Goal: Task Accomplishment & Management: Manage account settings

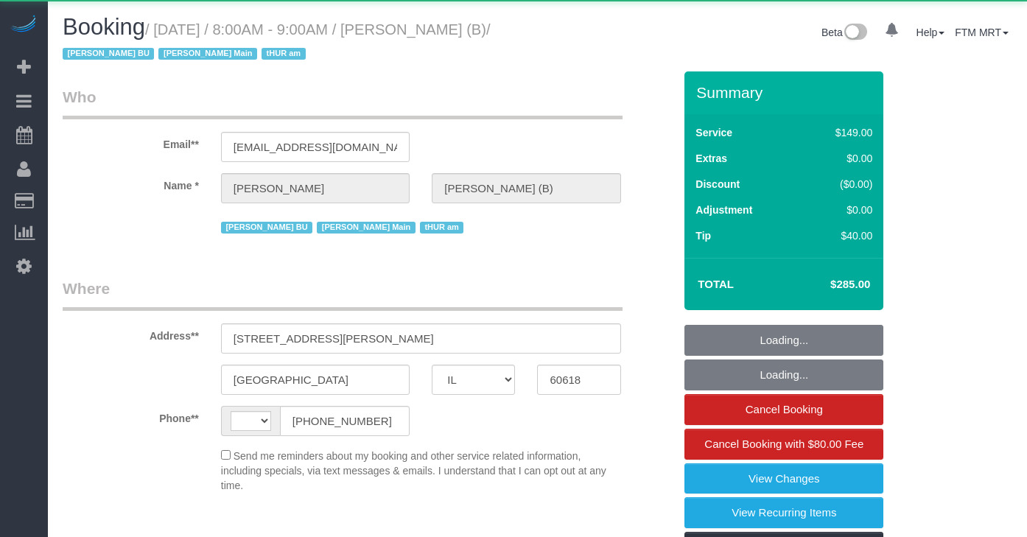
select select "IL"
select select "string:[GEOGRAPHIC_DATA]"
select select "object:830"
select select "string:fspay-a40352e3-b31a-41c6-b80a-30c5694223ed"
select select "5"
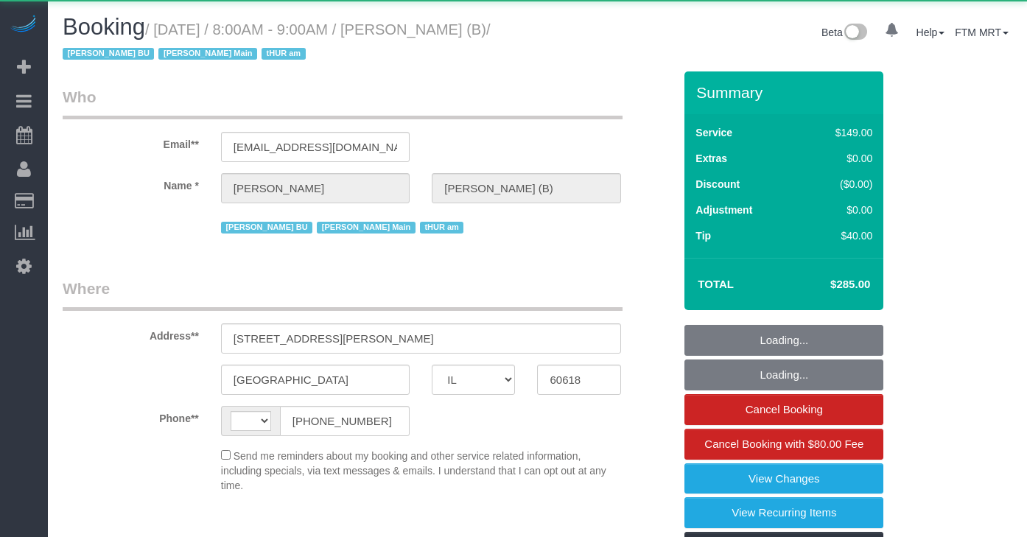
select select "4"
select select "1"
select select "spot1"
select select "number:1"
select select "number:57"
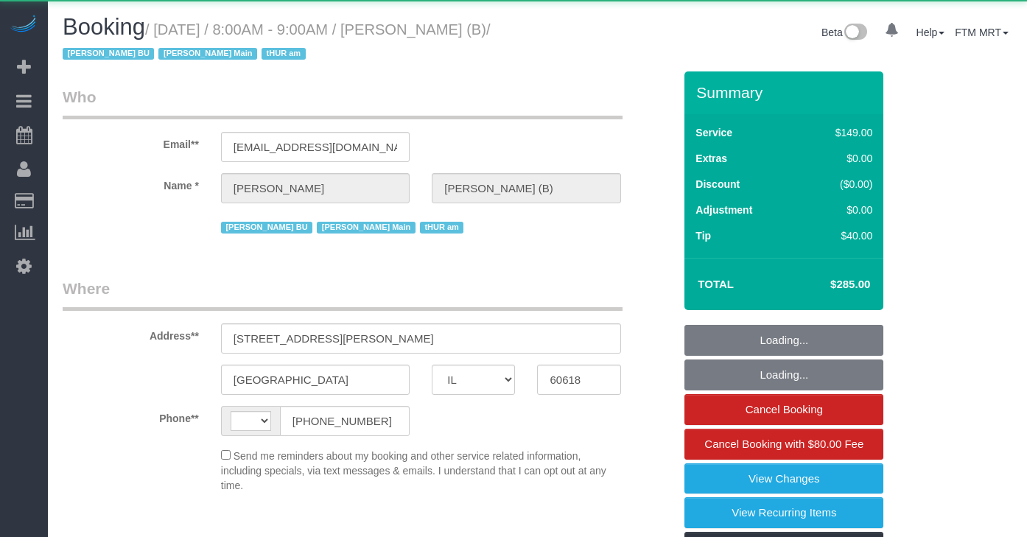
select select "number:139"
select select "number:104"
select select "number:98"
select select "number:141"
select select "number:143"
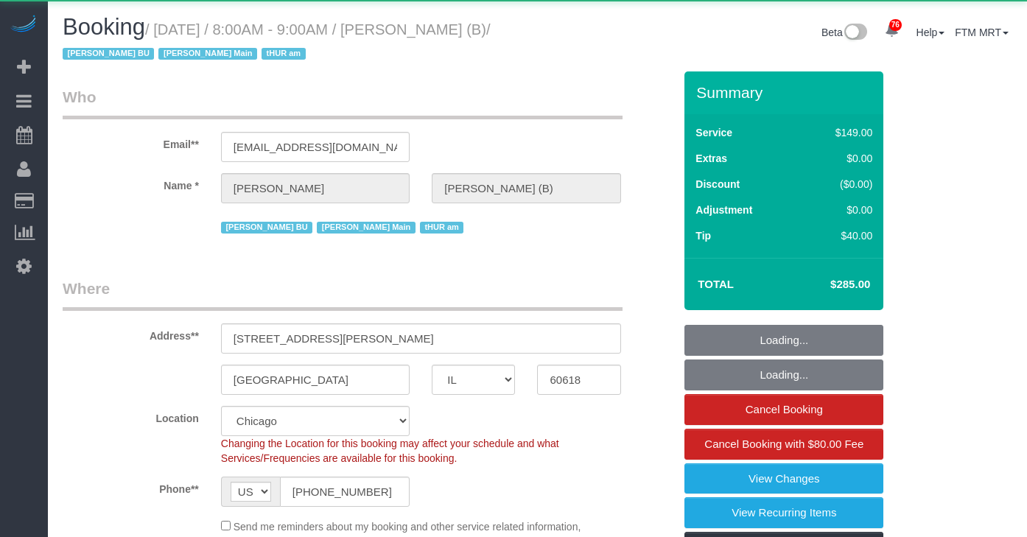
select select "object:1311"
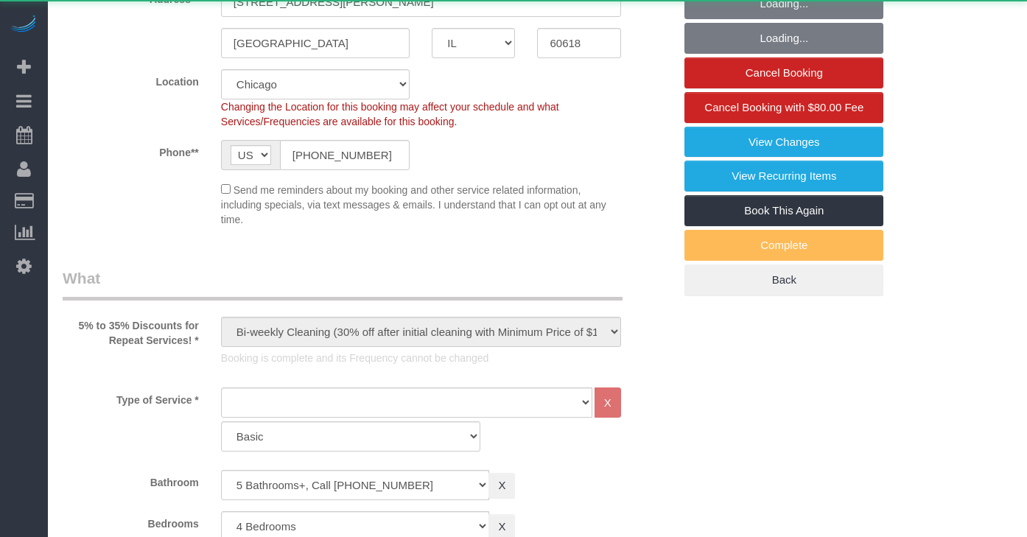
select select "5"
select select "4"
select select "1"
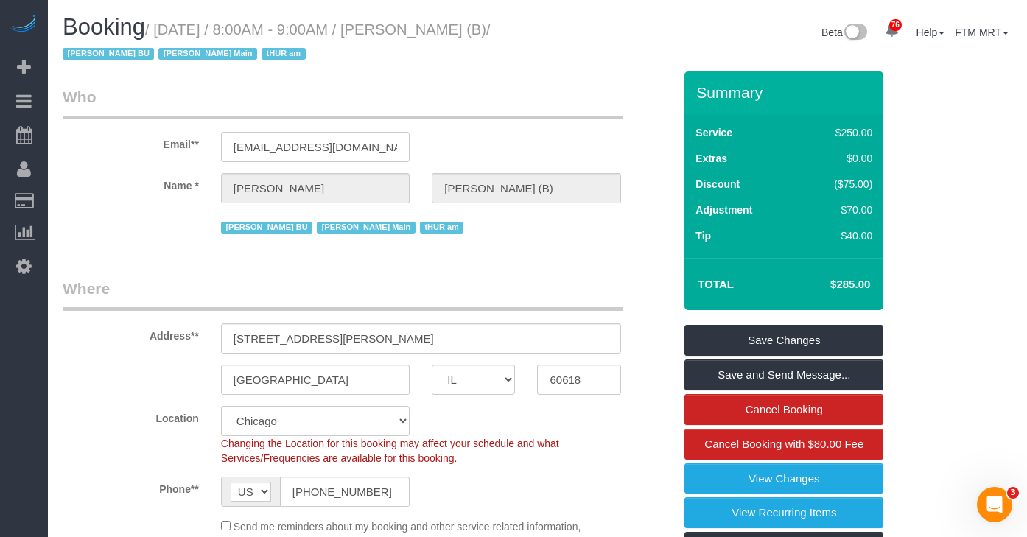
scroll to position [2741, 0]
